Goal: Browse casually: Explore the website without a specific task or goal

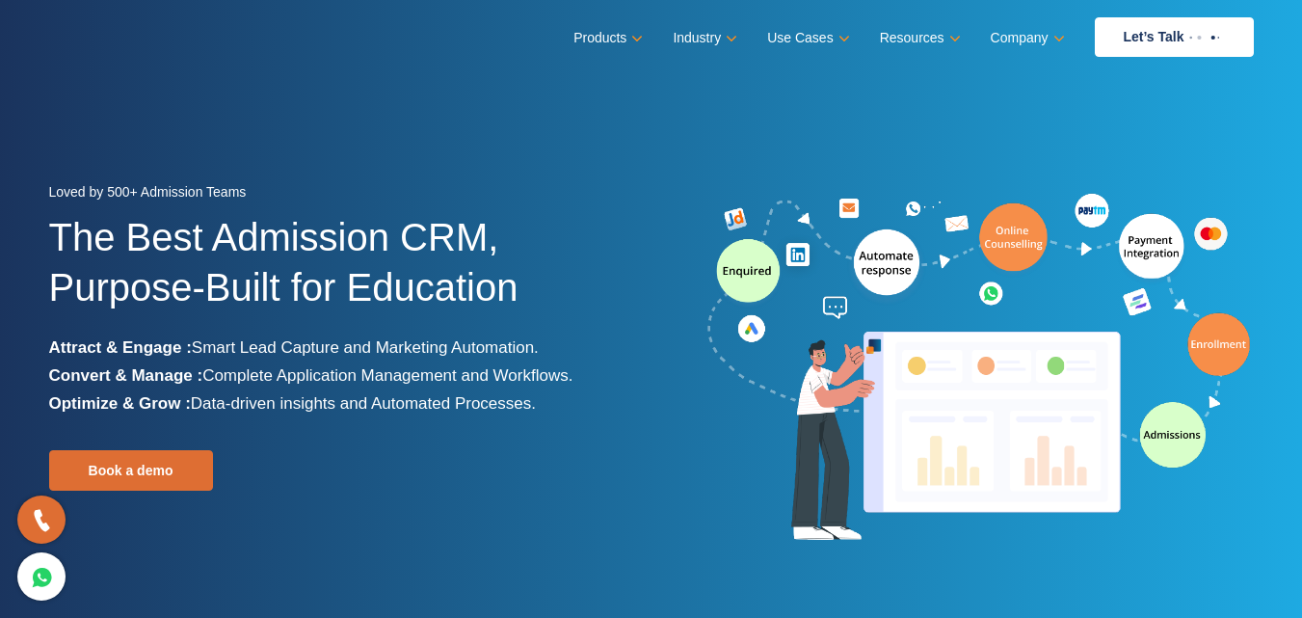
click at [1176, 453] on img at bounding box center [979, 369] width 549 height 360
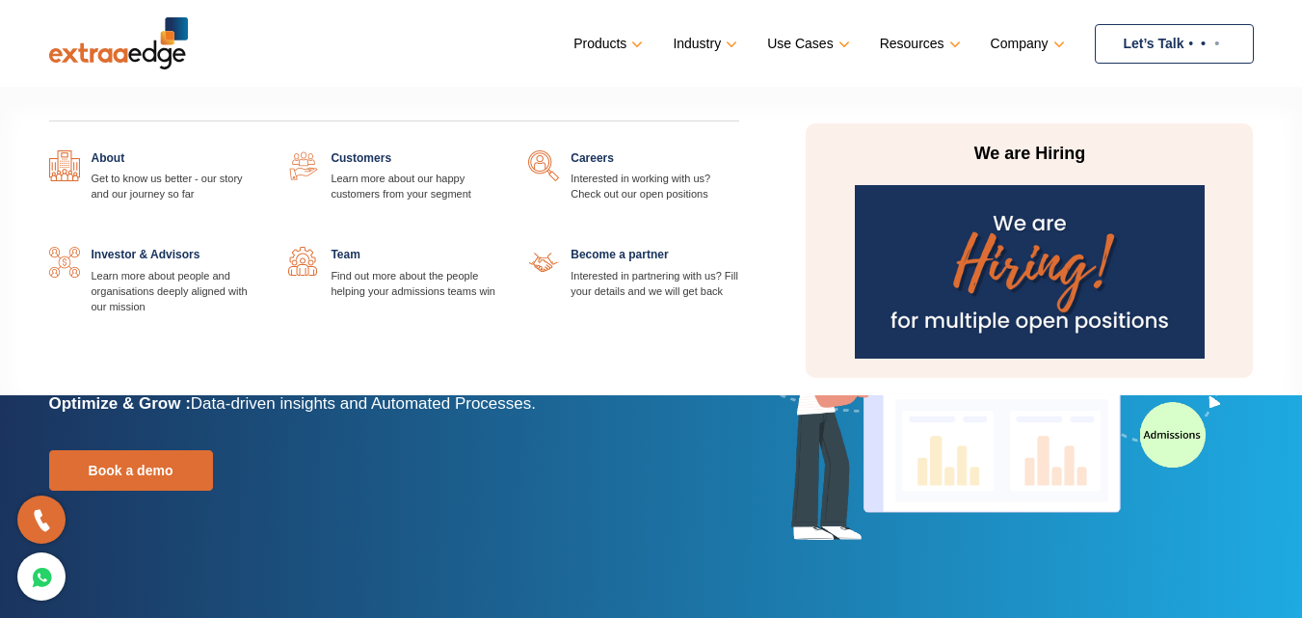
click at [1029, 38] on link "Company" at bounding box center [1026, 44] width 70 height 28
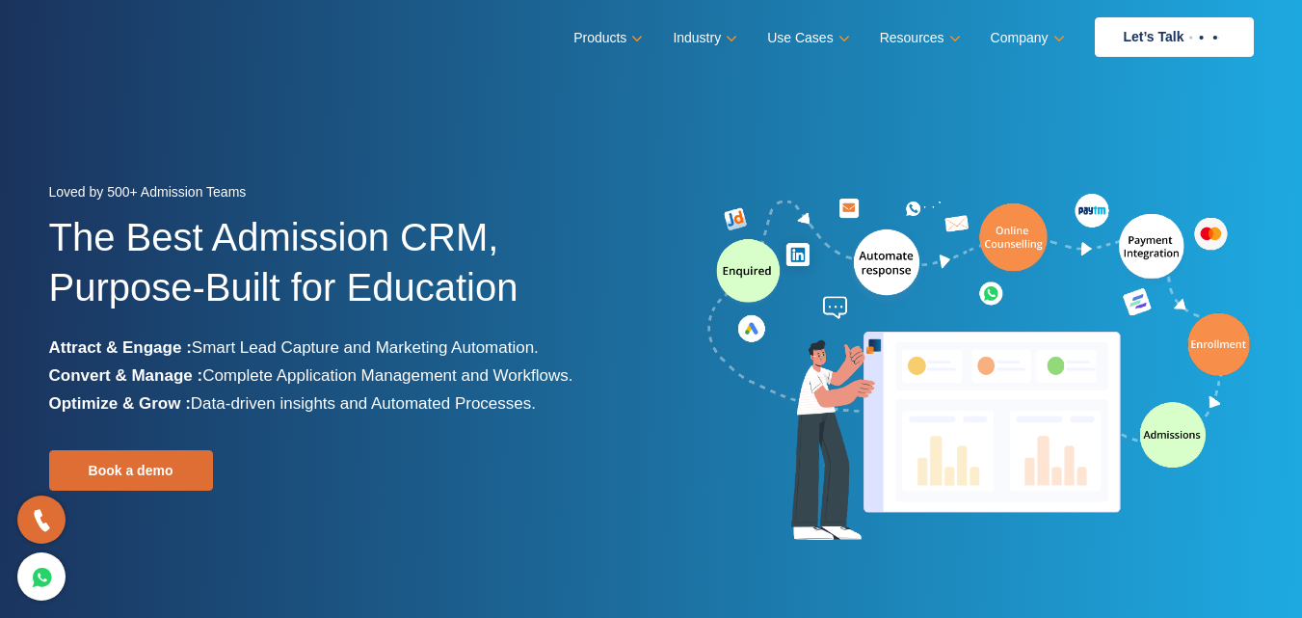
click at [766, 265] on img at bounding box center [979, 369] width 549 height 360
click at [1182, 447] on img at bounding box center [979, 369] width 549 height 360
click at [1175, 445] on img at bounding box center [979, 369] width 549 height 360
